Goal: Task Accomplishment & Management: Use online tool/utility

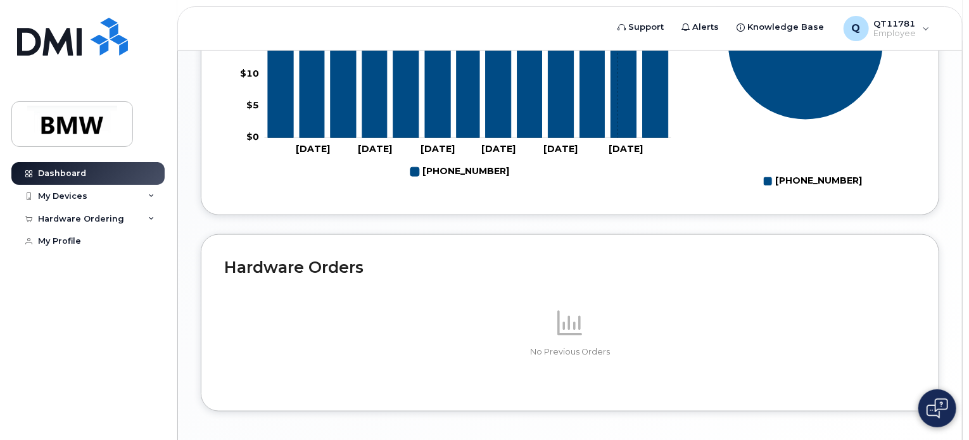
scroll to position [708, 0]
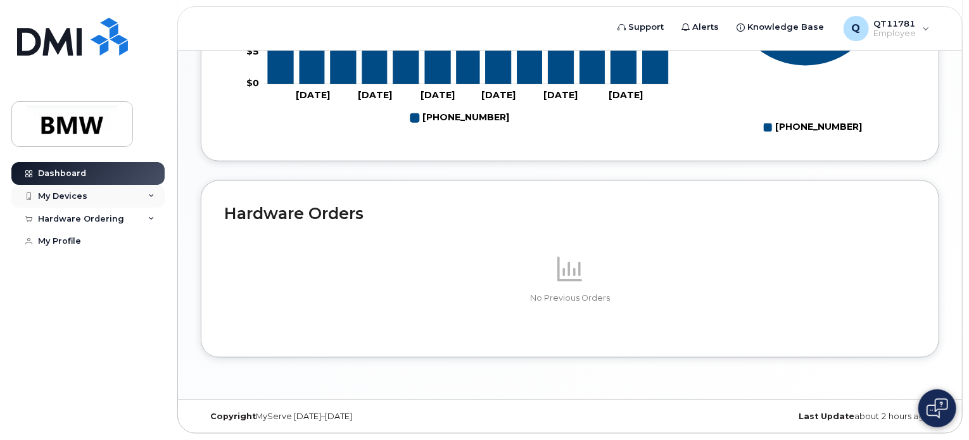
click at [89, 192] on div "My Devices" at bounding box center [87, 196] width 153 height 23
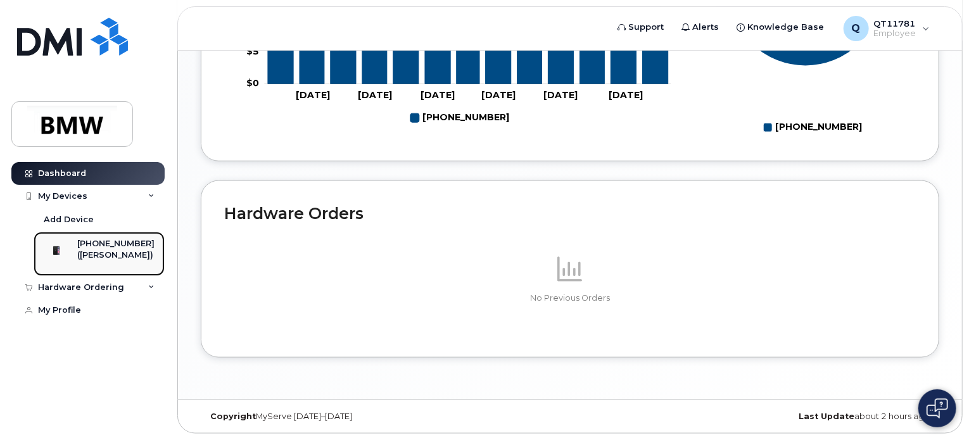
click at [110, 246] on div "[PHONE_NUMBER]" at bounding box center [115, 243] width 77 height 11
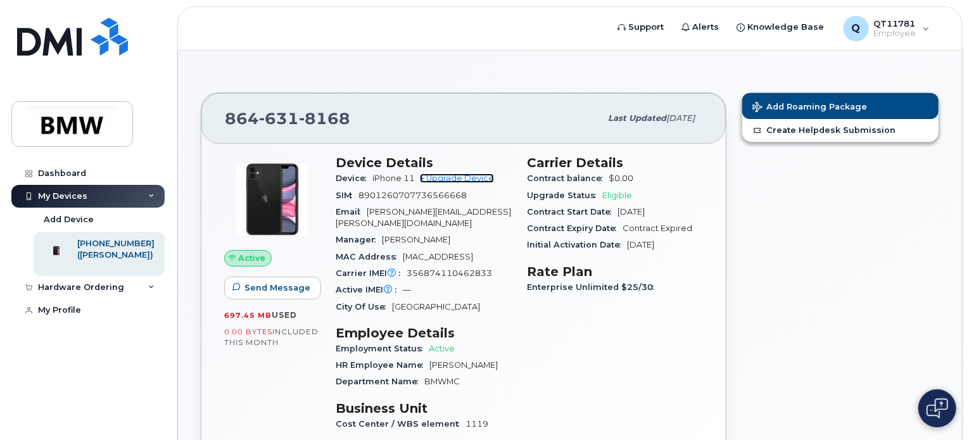
click at [458, 179] on link "+ Upgrade Device" at bounding box center [457, 177] width 74 height 9
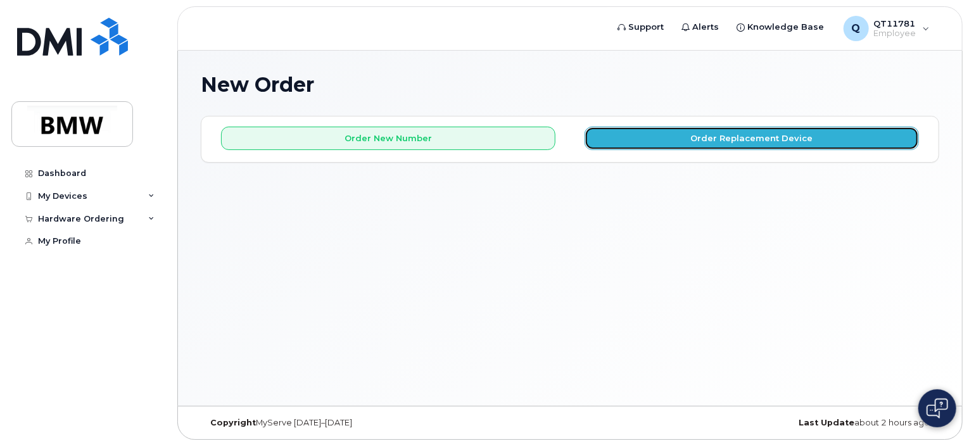
click at [652, 134] on button "Order Replacement Device" at bounding box center [751, 138] width 334 height 23
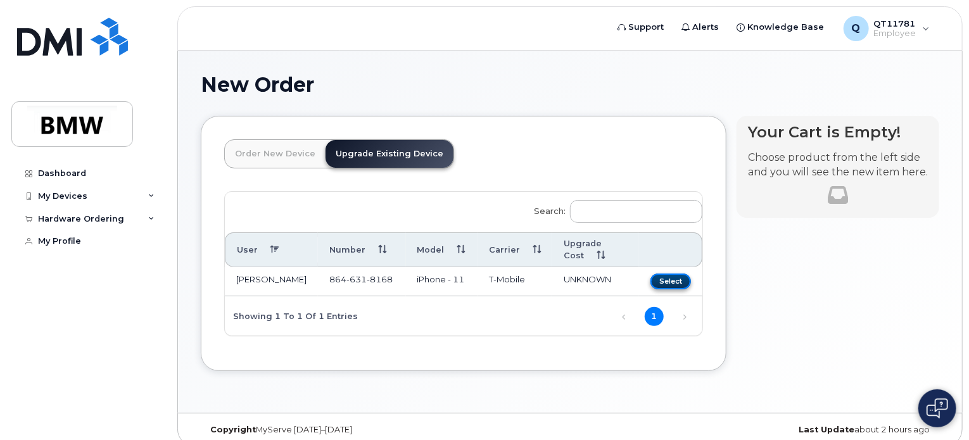
click at [683, 274] on button "Select" at bounding box center [670, 282] width 41 height 16
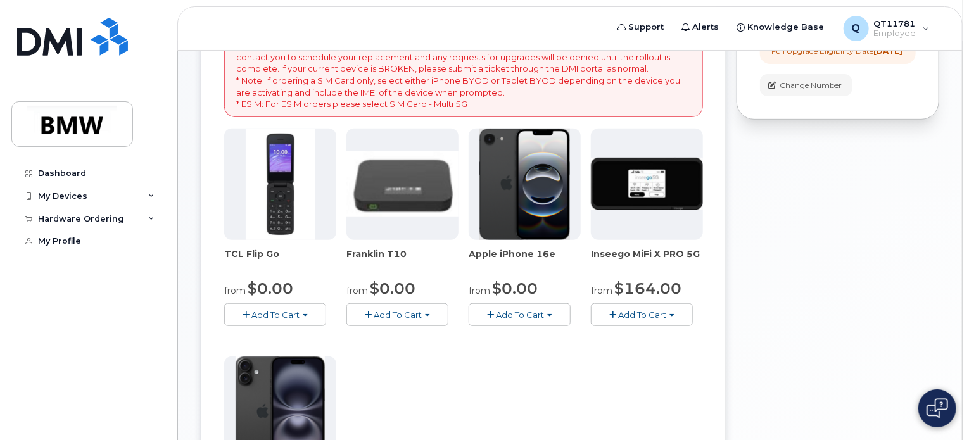
scroll to position [317, 0]
